Goal: Check status

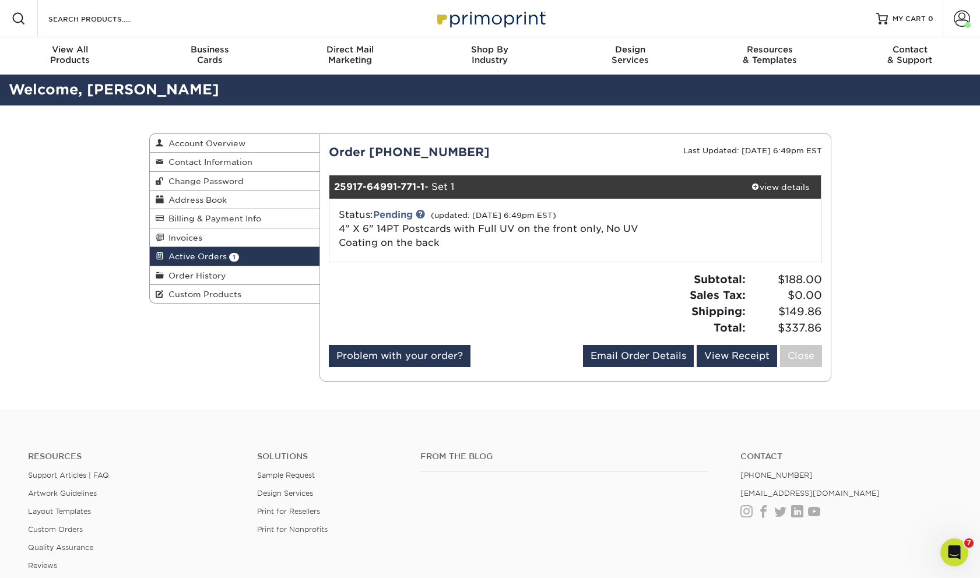
click at [198, 257] on span "Active Orders" at bounding box center [195, 256] width 63 height 9
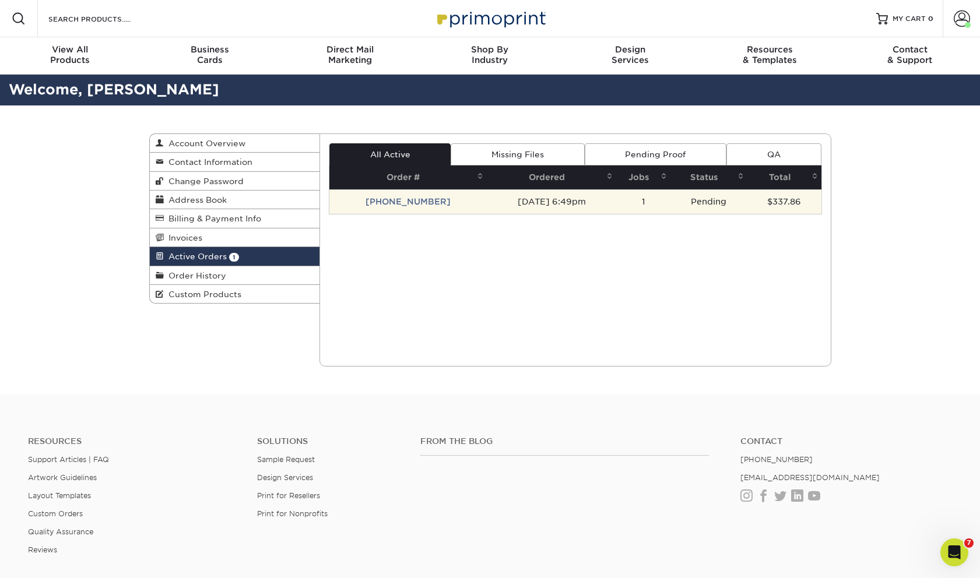
click at [393, 201] on td "25917-64991-771" at bounding box center [407, 201] width 157 height 24
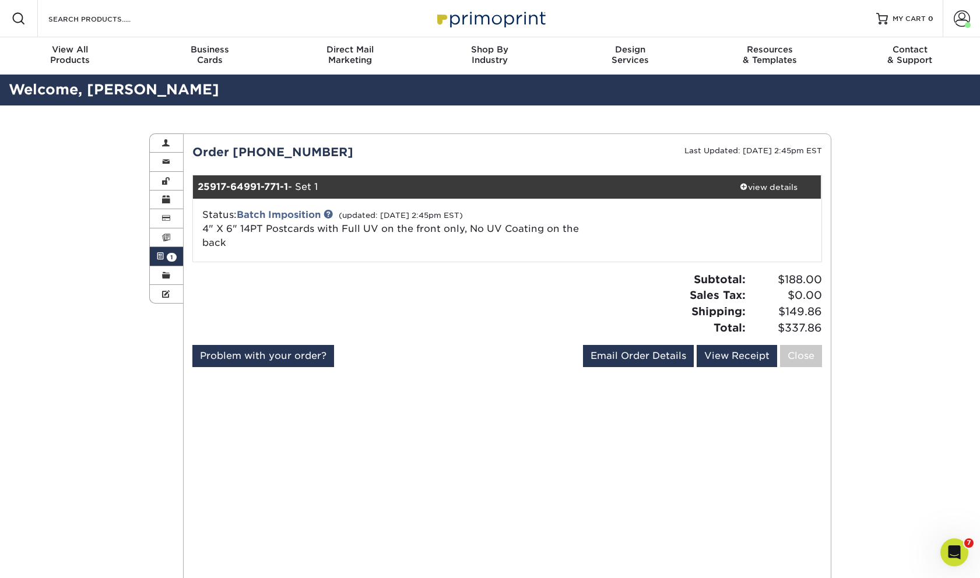
click at [172, 256] on span "1" at bounding box center [172, 257] width 10 height 9
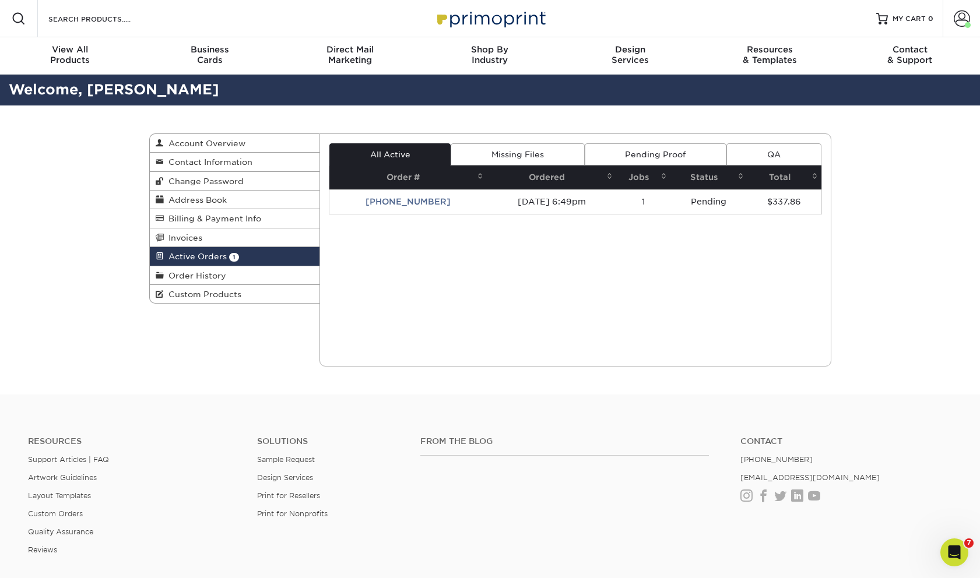
click at [172, 256] on span "Active Orders" at bounding box center [195, 256] width 63 height 9
click at [525, 153] on link "Missing Files" at bounding box center [517, 154] width 133 height 22
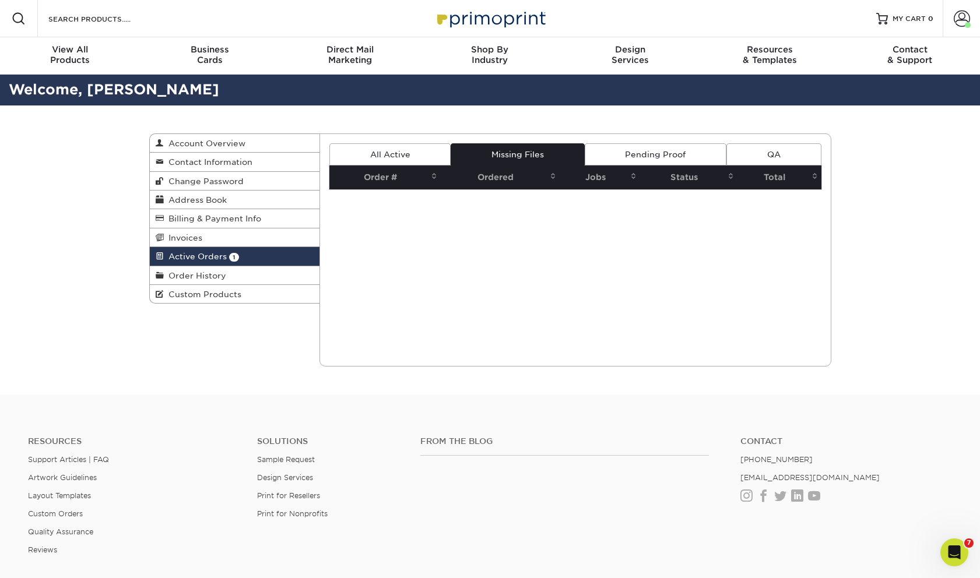
click at [614, 152] on link "Pending Proof" at bounding box center [656, 154] width 142 height 22
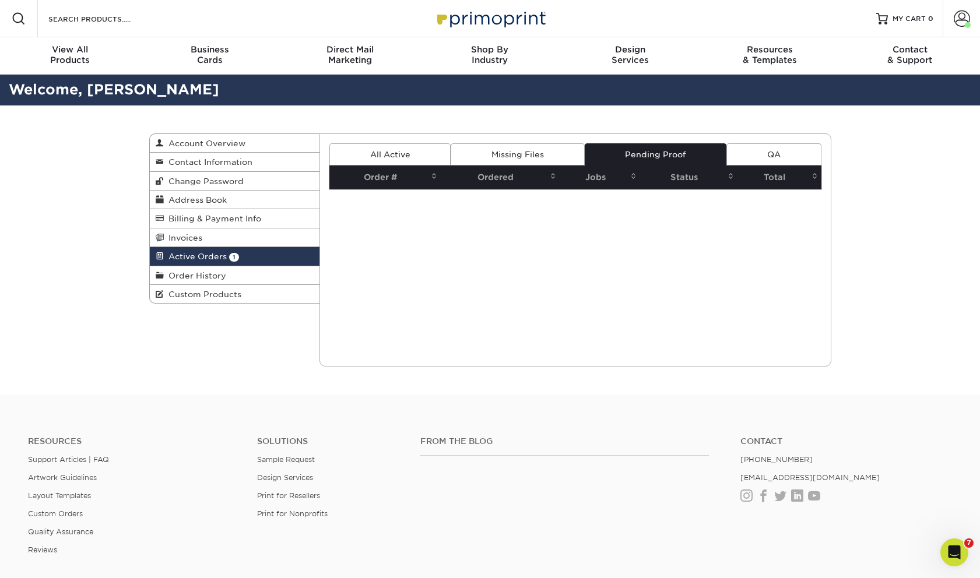
click at [403, 156] on link "All Active" at bounding box center [389, 154] width 121 height 22
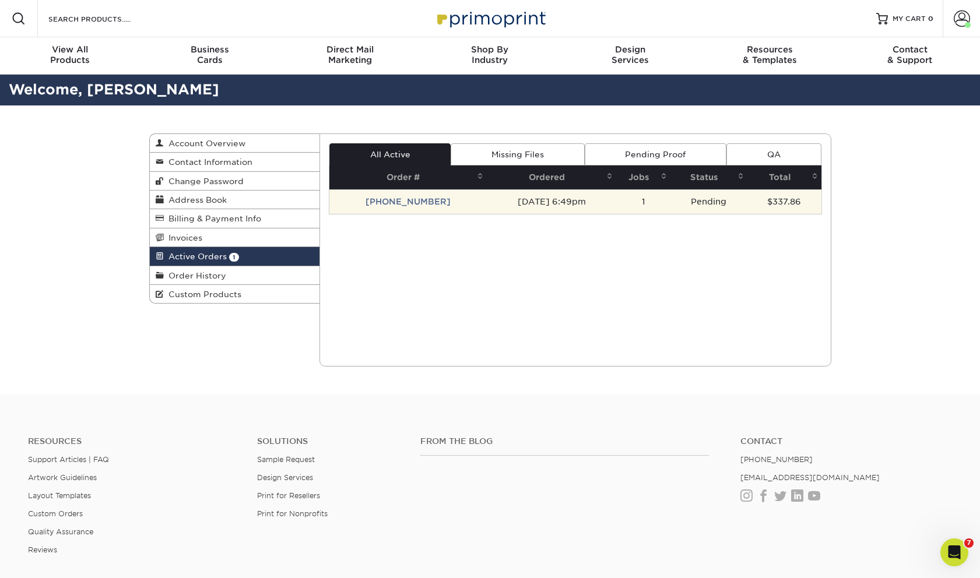
click at [403, 198] on td "25917-64991-771" at bounding box center [407, 201] width 157 height 24
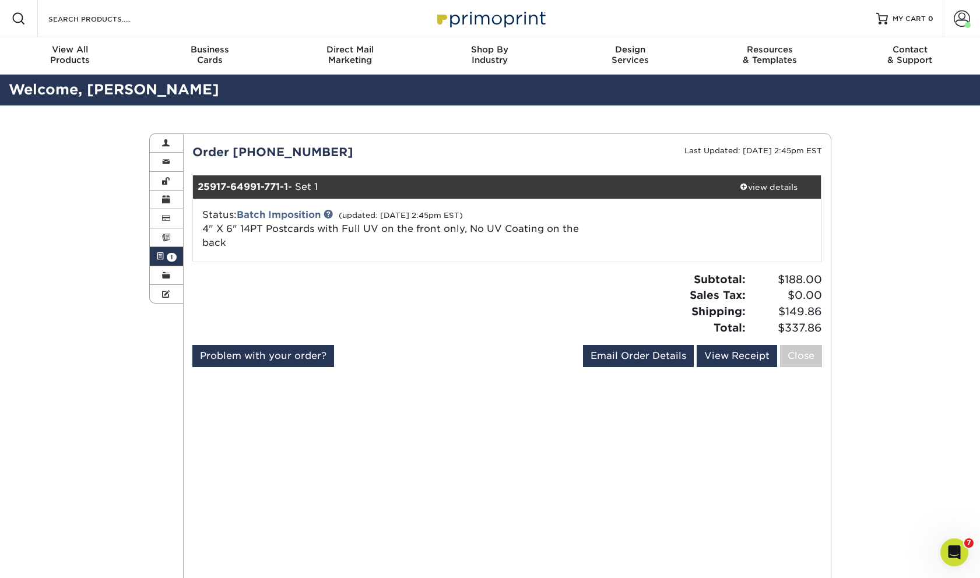
click at [403, 199] on div "Status: Batch Imposition (updated: 09/19/2025 2:45pm EST) 4" X 6" 14PT Postcard…" at bounding box center [507, 230] width 646 height 63
